Goal: Book appointment/travel/reservation

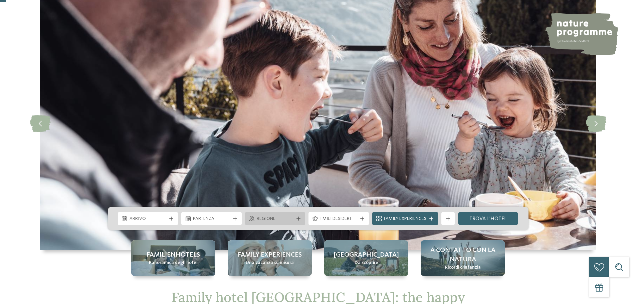
scroll to position [67, 0]
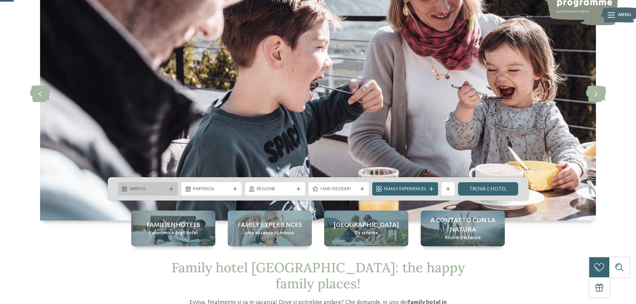
click at [168, 189] on div at bounding box center [171, 189] width 7 height 4
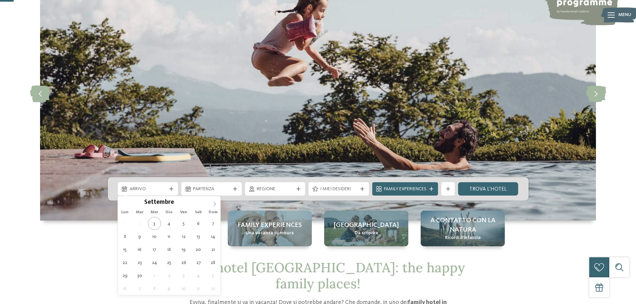
click at [215, 203] on icon at bounding box center [214, 204] width 5 height 5
click at [214, 202] on icon at bounding box center [214, 204] width 5 height 5
click at [213, 202] on icon at bounding box center [214, 204] width 5 height 5
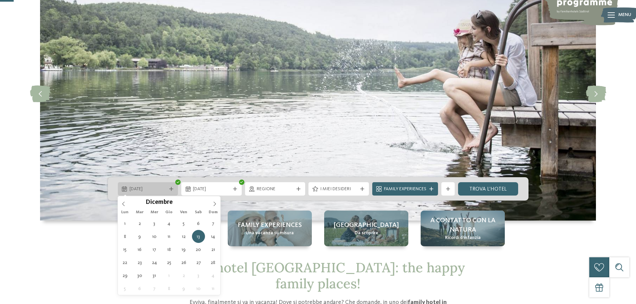
click at [169, 186] on div "13.12.2025" at bounding box center [148, 188] width 60 height 13
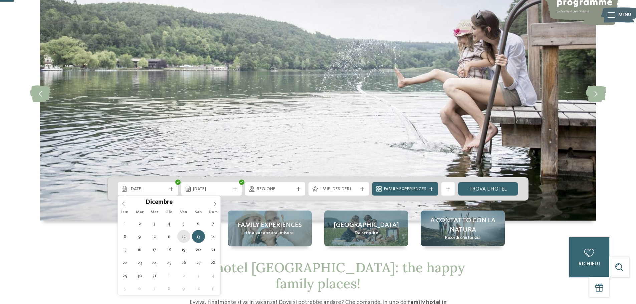
type div "[DATE]"
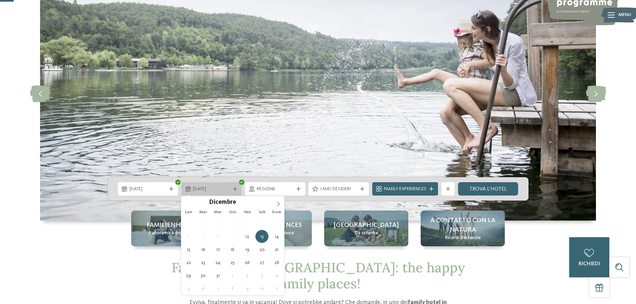
click at [236, 187] on icon at bounding box center [235, 189] width 4 height 4
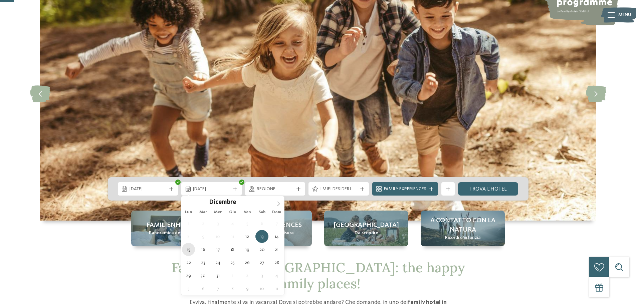
type div "[DATE]"
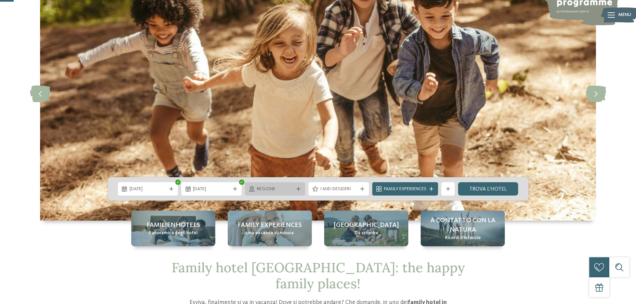
click at [295, 190] on div at bounding box center [298, 189] width 7 height 4
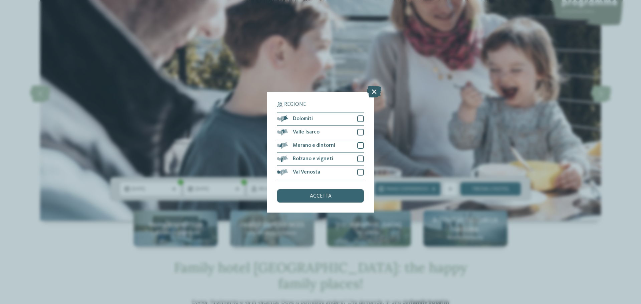
click at [373, 92] on icon at bounding box center [374, 91] width 14 height 12
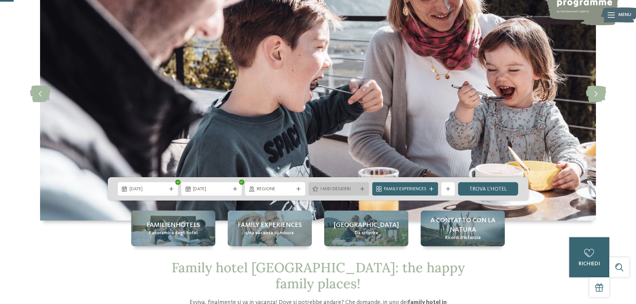
click at [366, 192] on div "I miei desideri" at bounding box center [338, 188] width 60 height 13
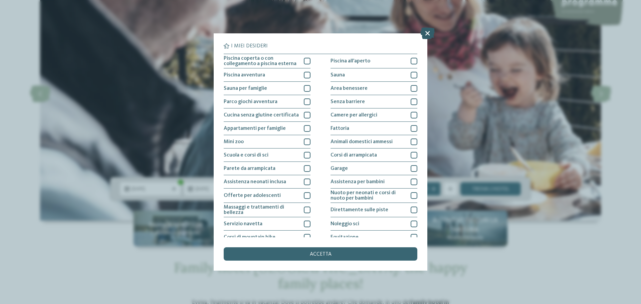
click at [431, 33] on icon at bounding box center [427, 33] width 14 height 12
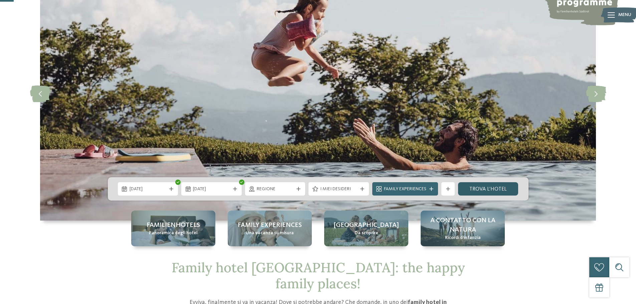
click at [486, 191] on link "trova l’hotel" at bounding box center [488, 188] width 60 height 13
